Goal: Transaction & Acquisition: Purchase product/service

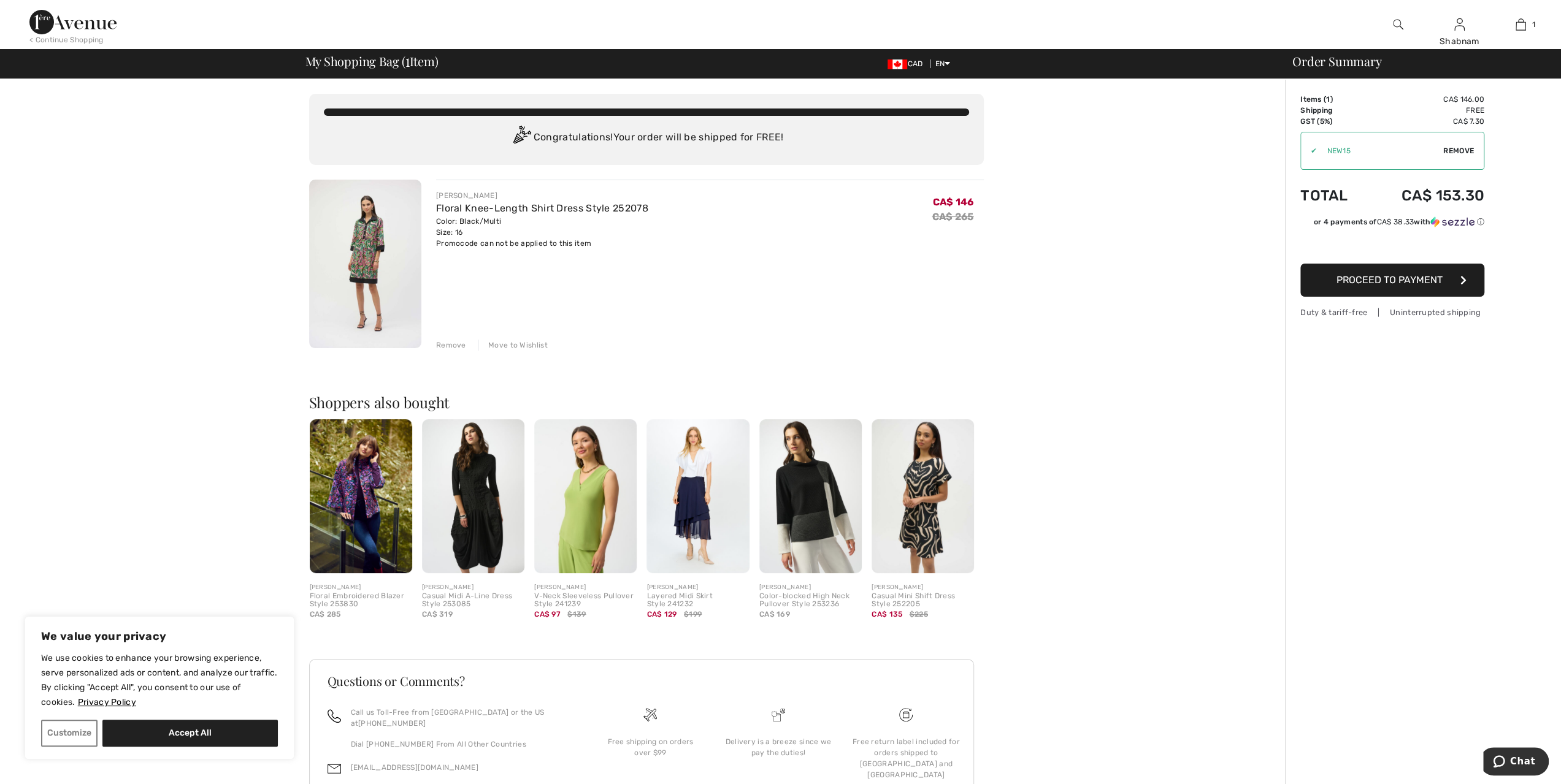
type input "NEW15"
click at [1417, 284] on span "Proceed to Payment" at bounding box center [1389, 280] width 106 height 12
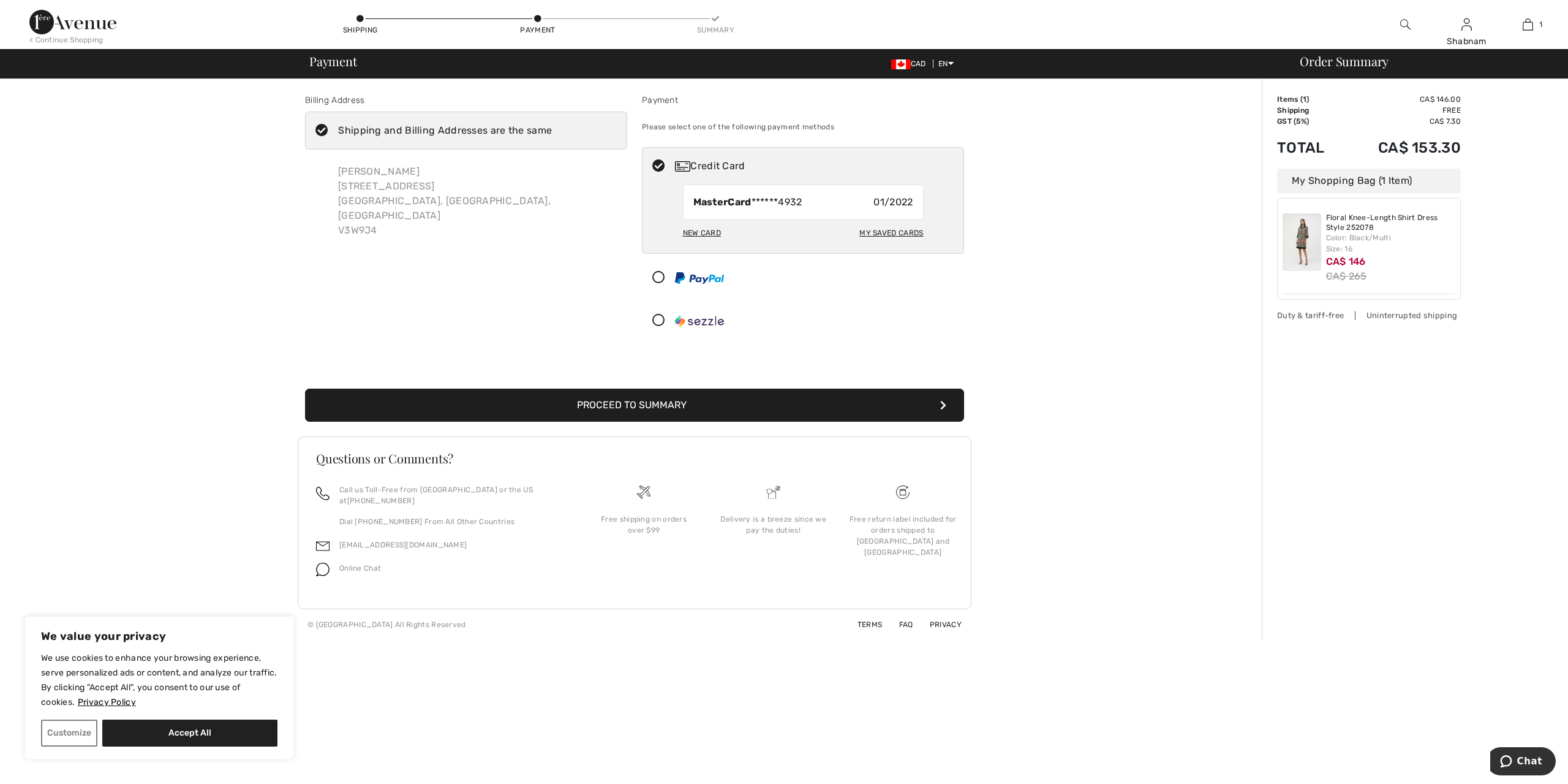
click at [707, 230] on div "New Card" at bounding box center [702, 233] width 38 height 21
radio input "true"
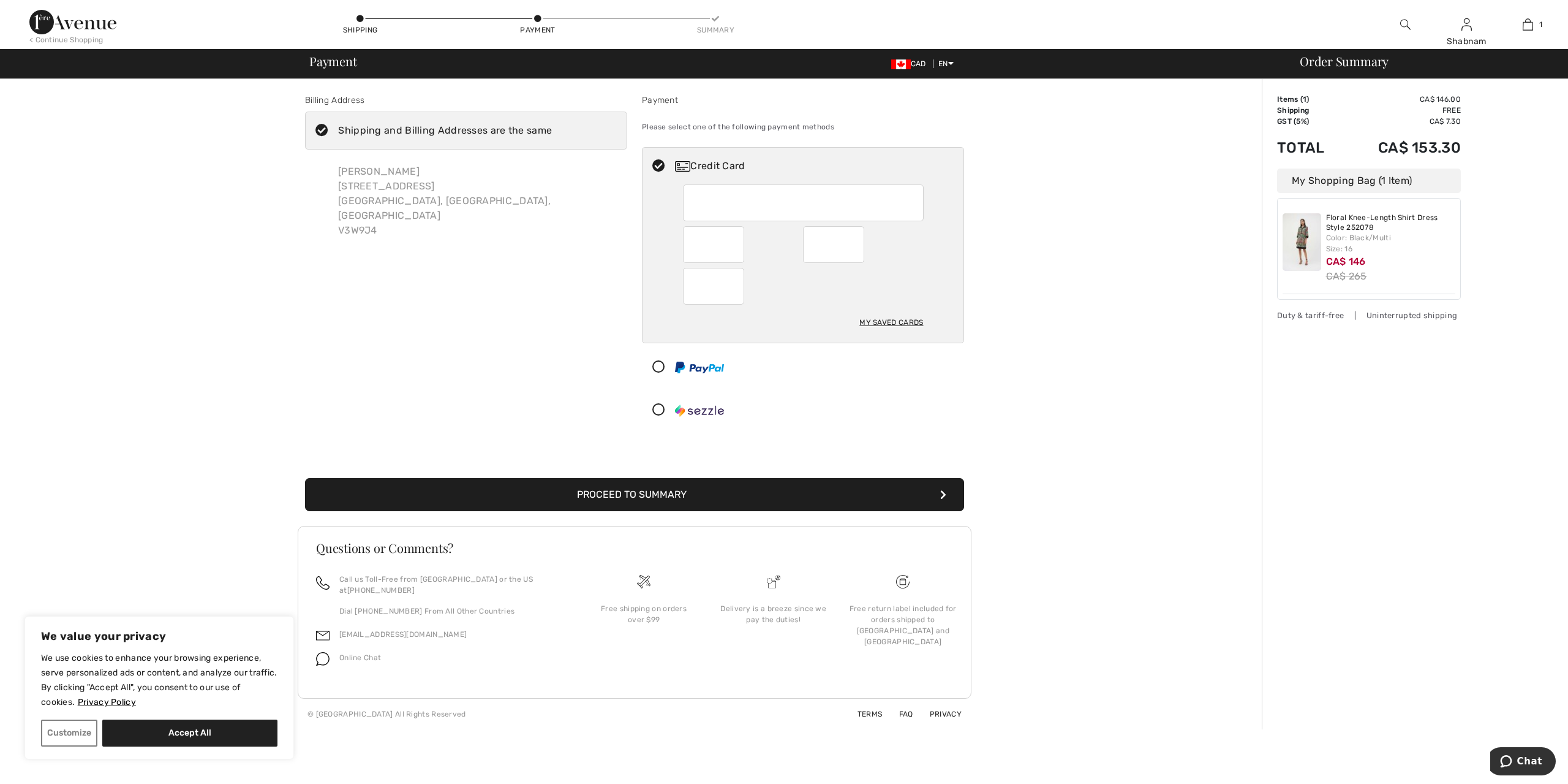
click at [662, 490] on button "Proceed to Summary" at bounding box center [634, 494] width 659 height 34
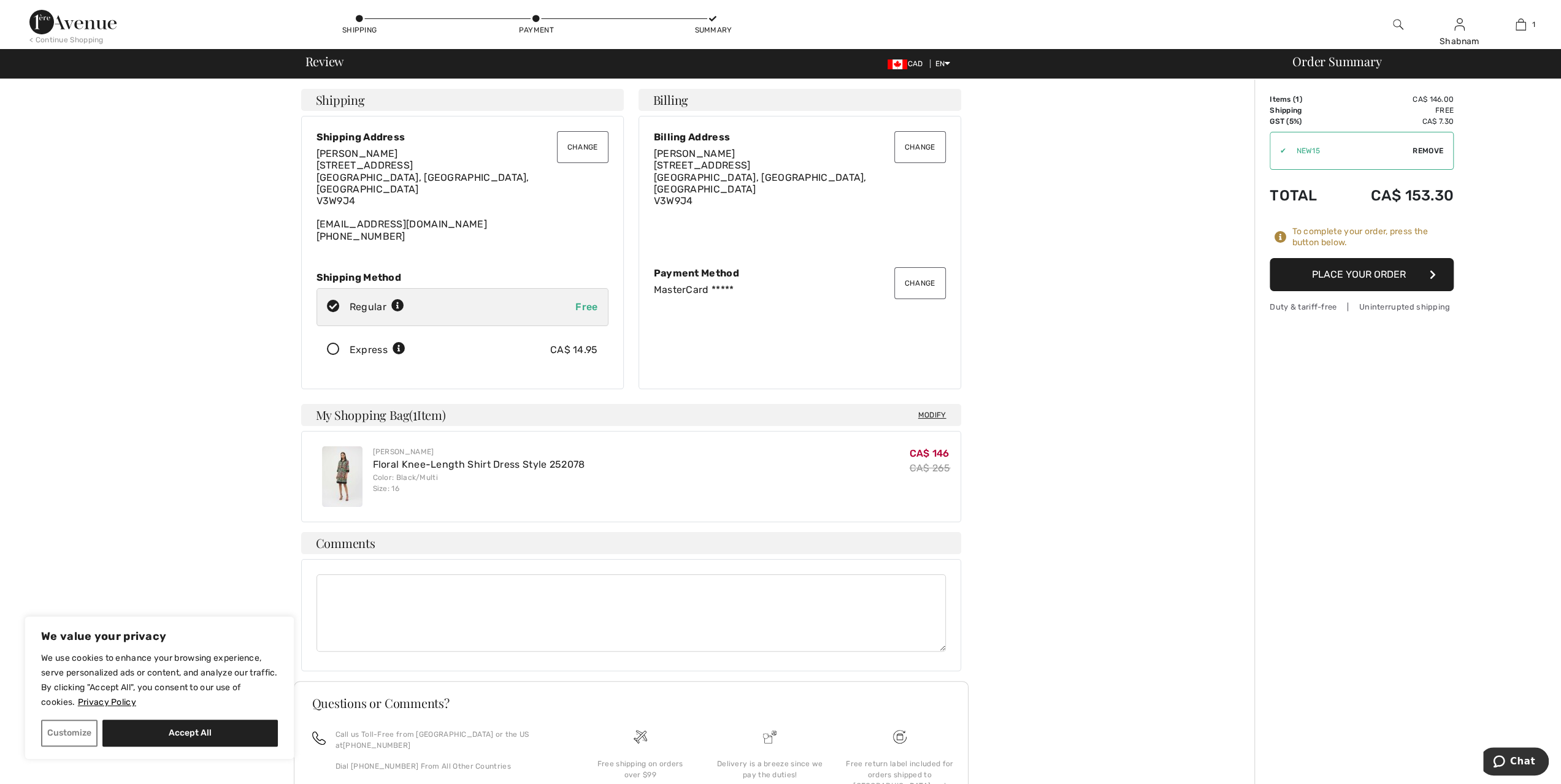
click at [1306, 281] on button "Place Your Order" at bounding box center [1361, 274] width 184 height 34
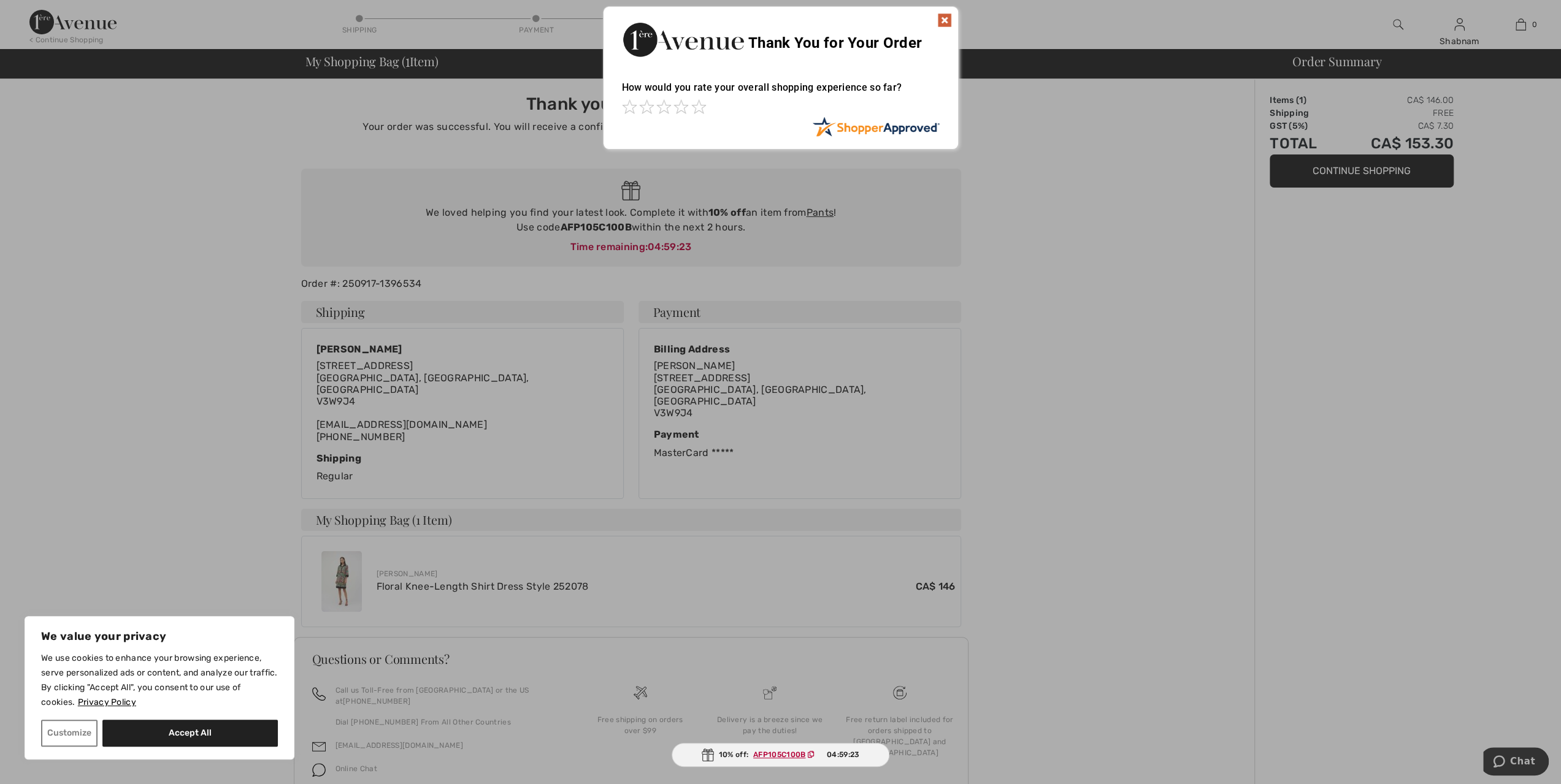
click at [943, 23] on img at bounding box center [943, 20] width 15 height 15
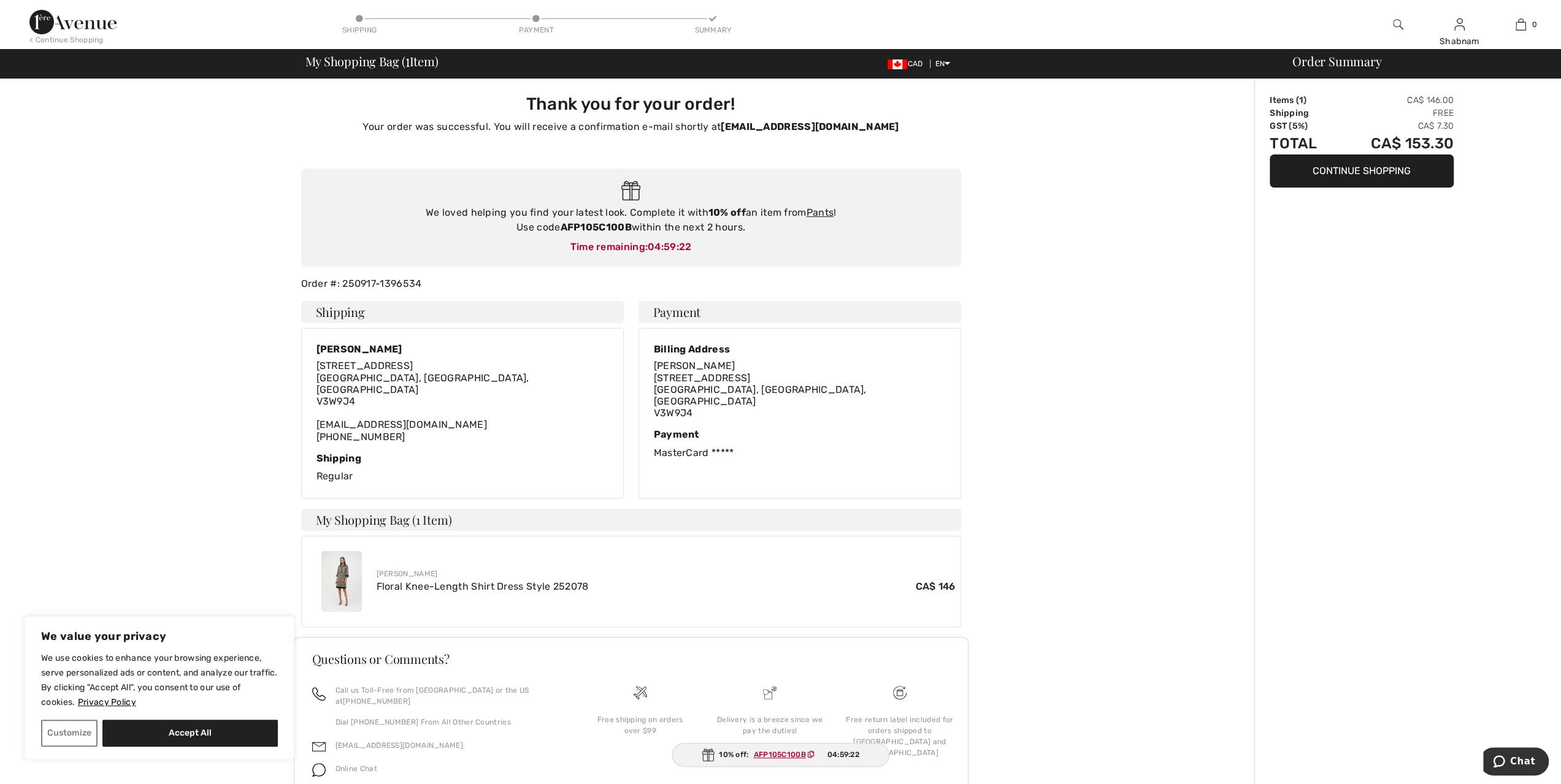
scroll to position [32, 0]
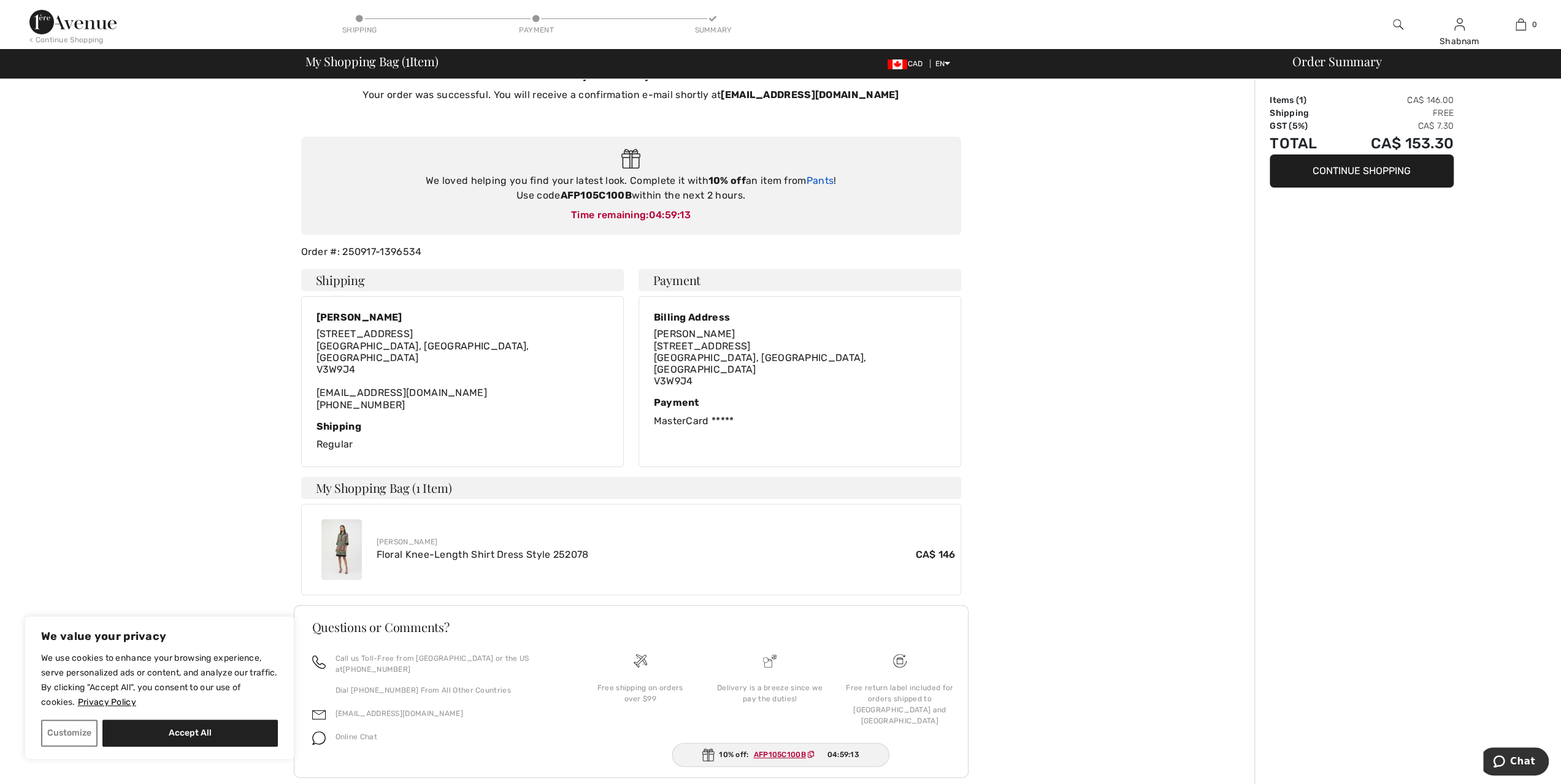
click at [817, 178] on link "Pants" at bounding box center [820, 181] width 28 height 12
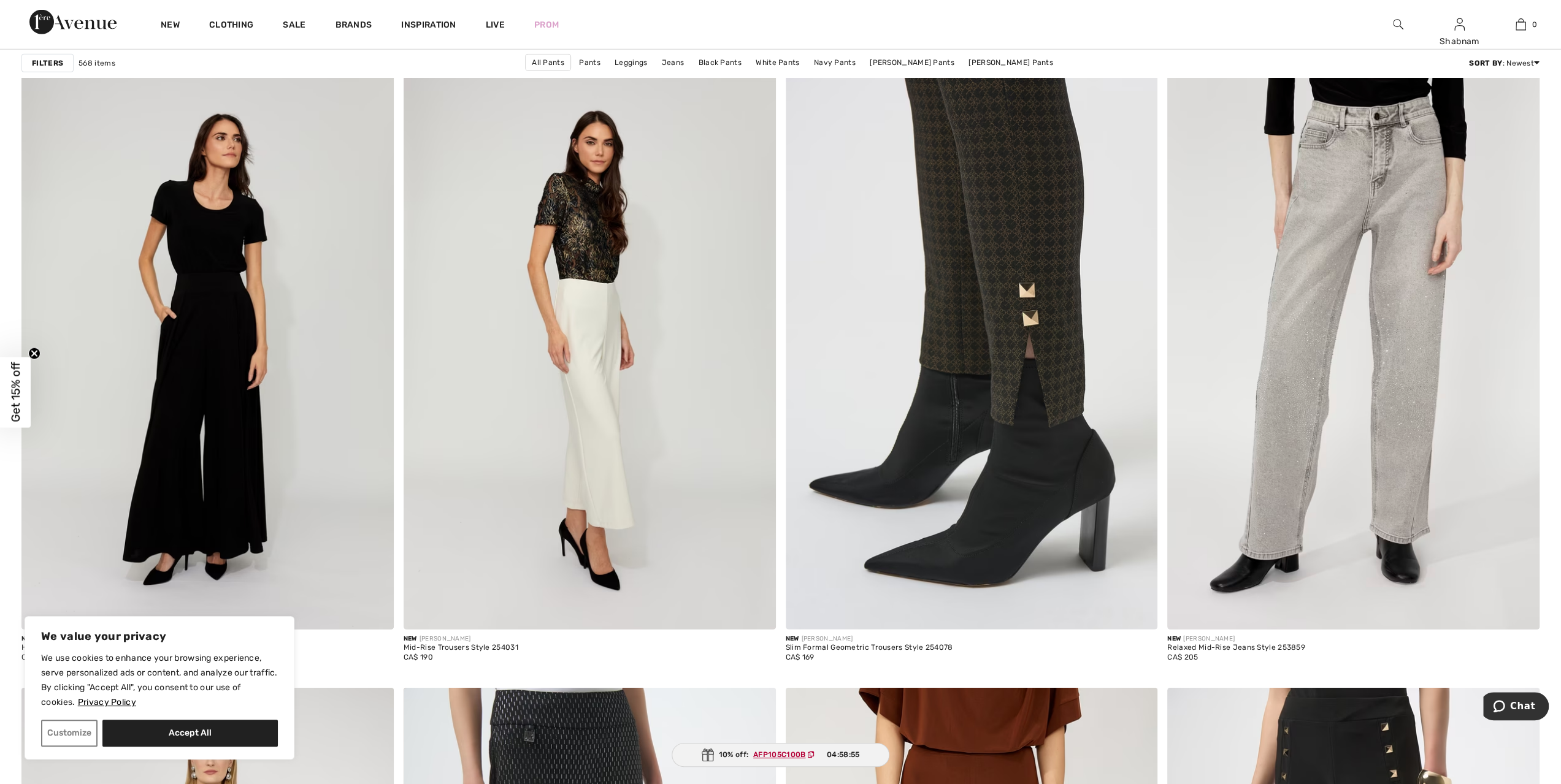
scroll to position [3433, 0]
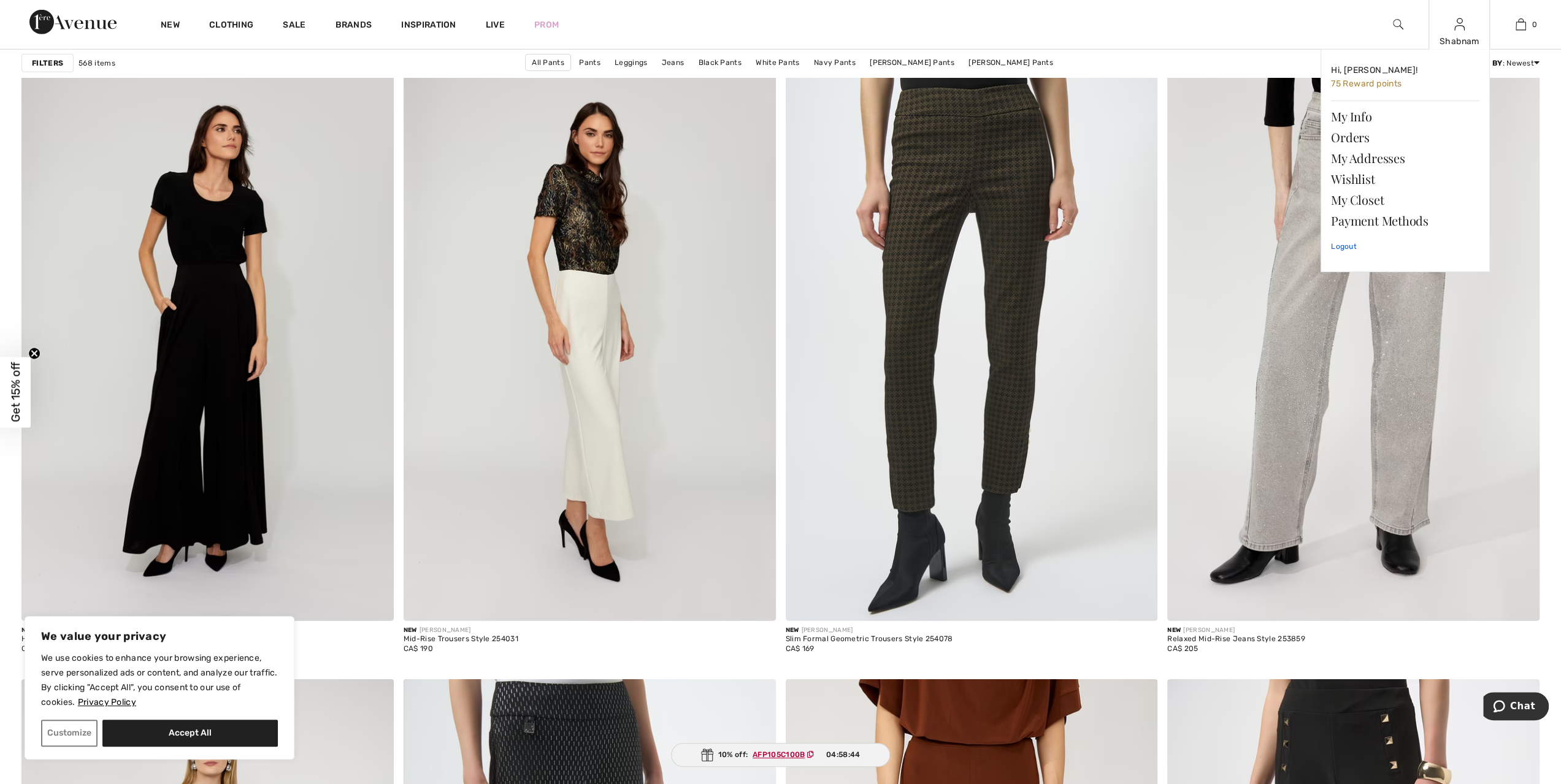
click at [1343, 246] on link "Logout" at bounding box center [1404, 247] width 149 height 31
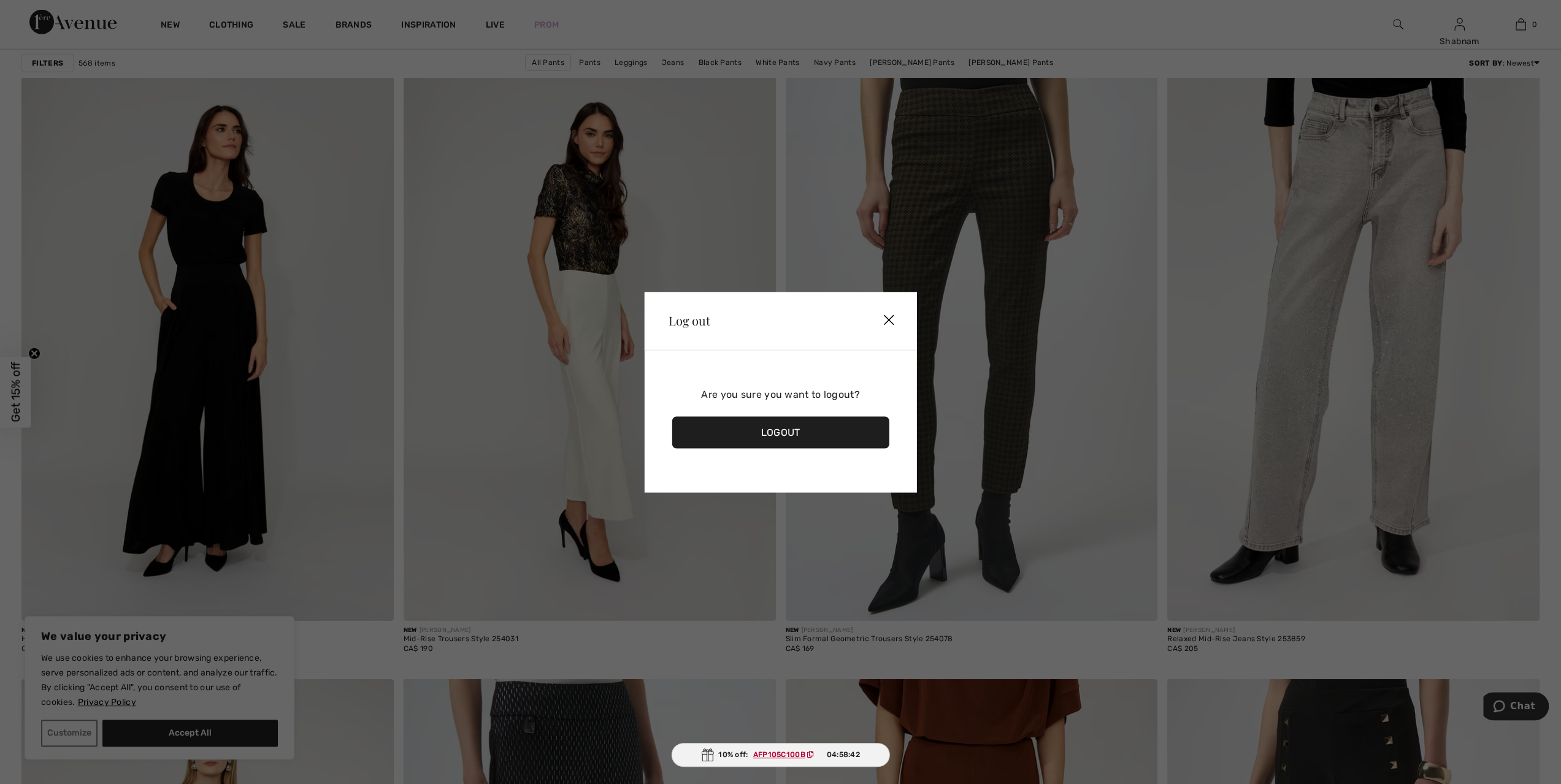
click at [796, 431] on div "Logout" at bounding box center [780, 432] width 218 height 32
